Goal: Find specific page/section: Find specific page/section

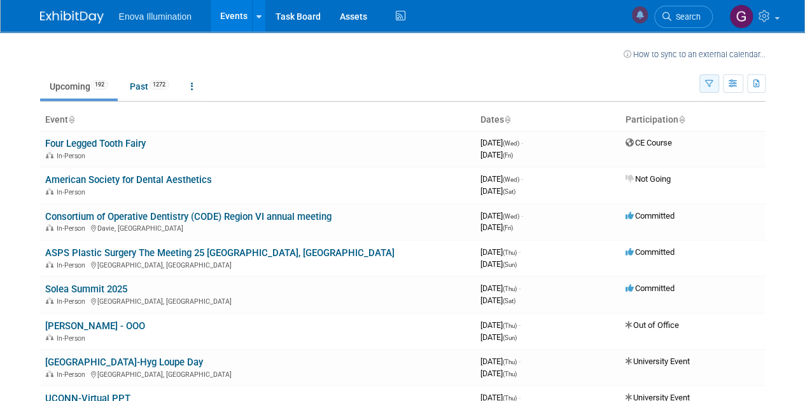
click at [706, 80] on icon "button" at bounding box center [709, 84] width 8 height 8
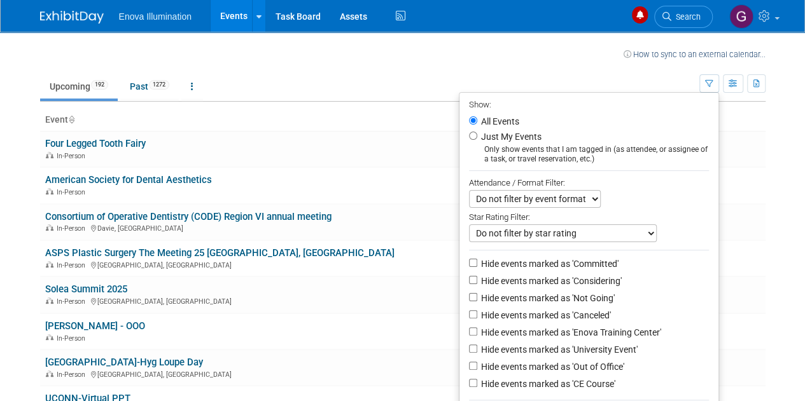
click at [515, 141] on label "Just My Events" at bounding box center [509, 136] width 63 height 13
click at [477, 140] on input "Just My Events" at bounding box center [473, 136] width 8 height 8
radio input "true"
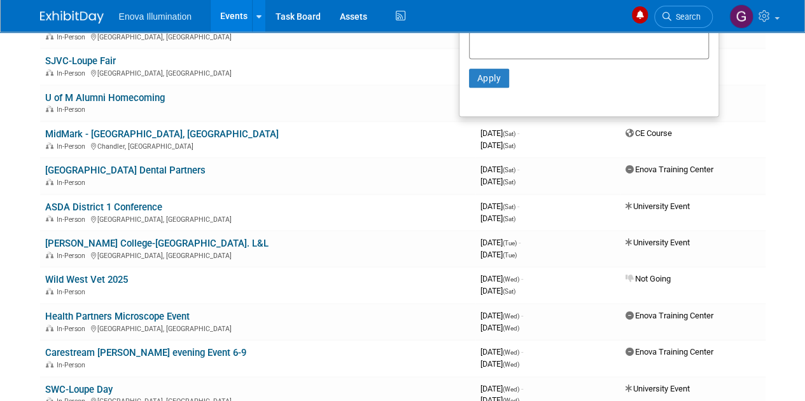
scroll to position [408, 0]
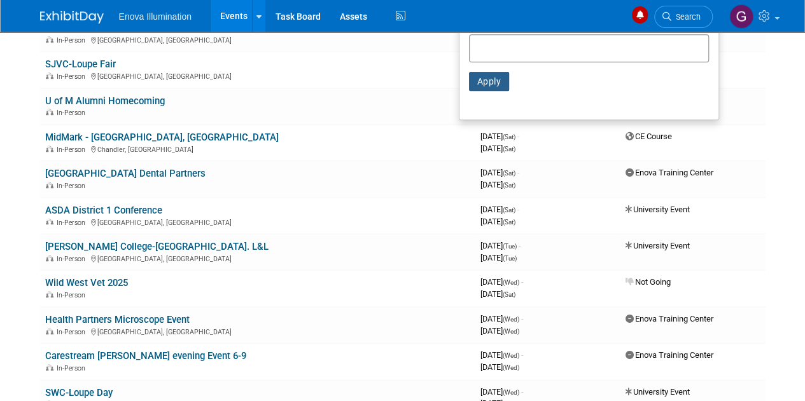
click at [483, 81] on button "Apply" at bounding box center [489, 81] width 41 height 19
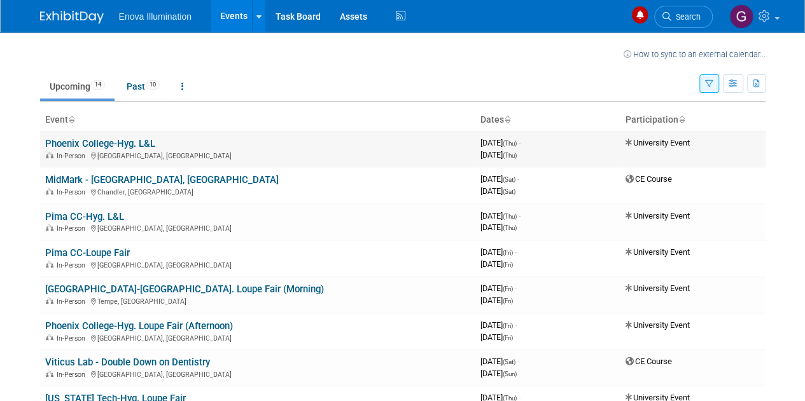
click at [148, 142] on link "Phoenix College-Hyg. L&L" at bounding box center [100, 143] width 110 height 11
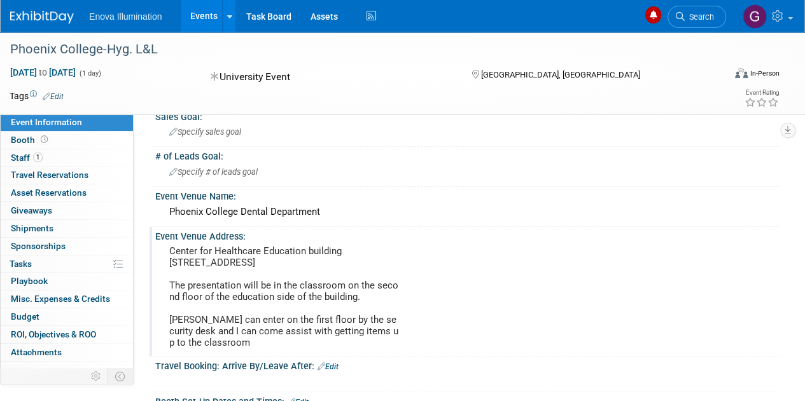
scroll to position [43, 0]
